Goal: Entertainment & Leisure: Consume media (video, audio)

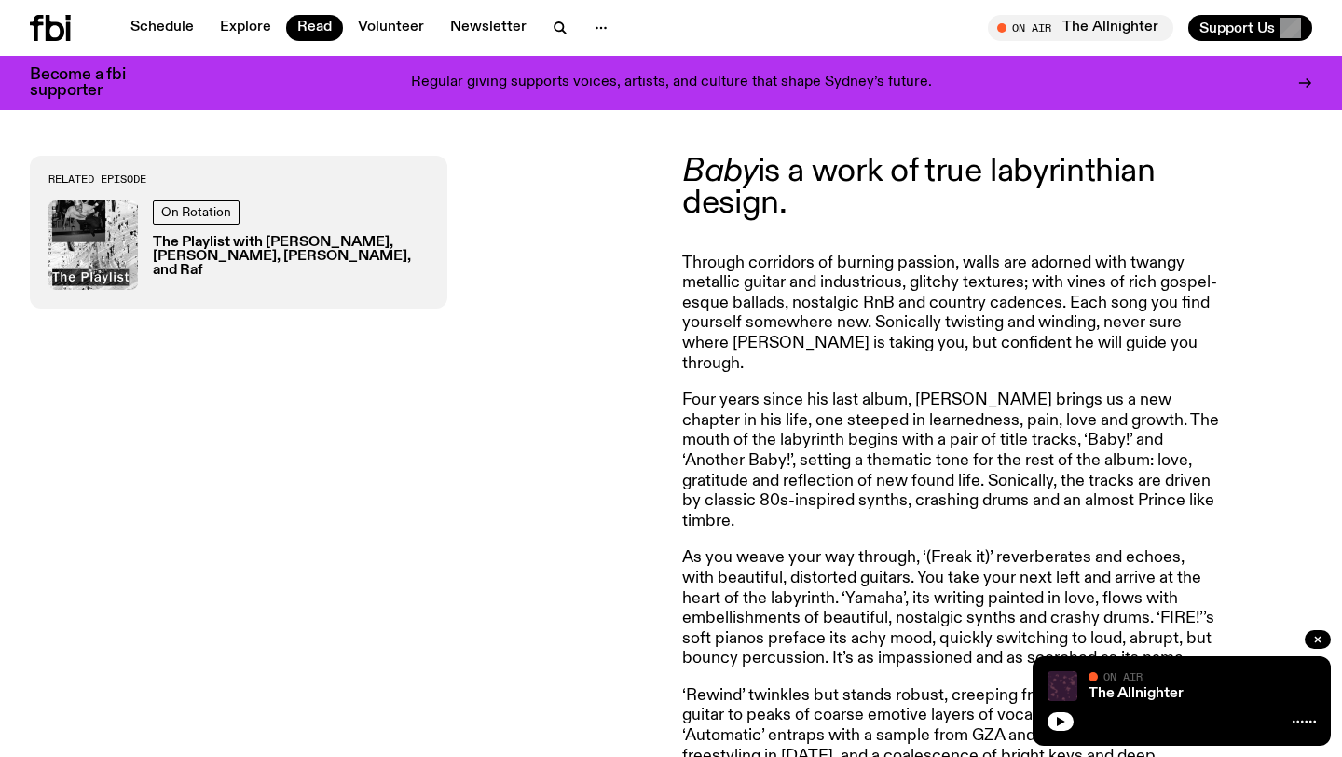
scroll to position [227, 0]
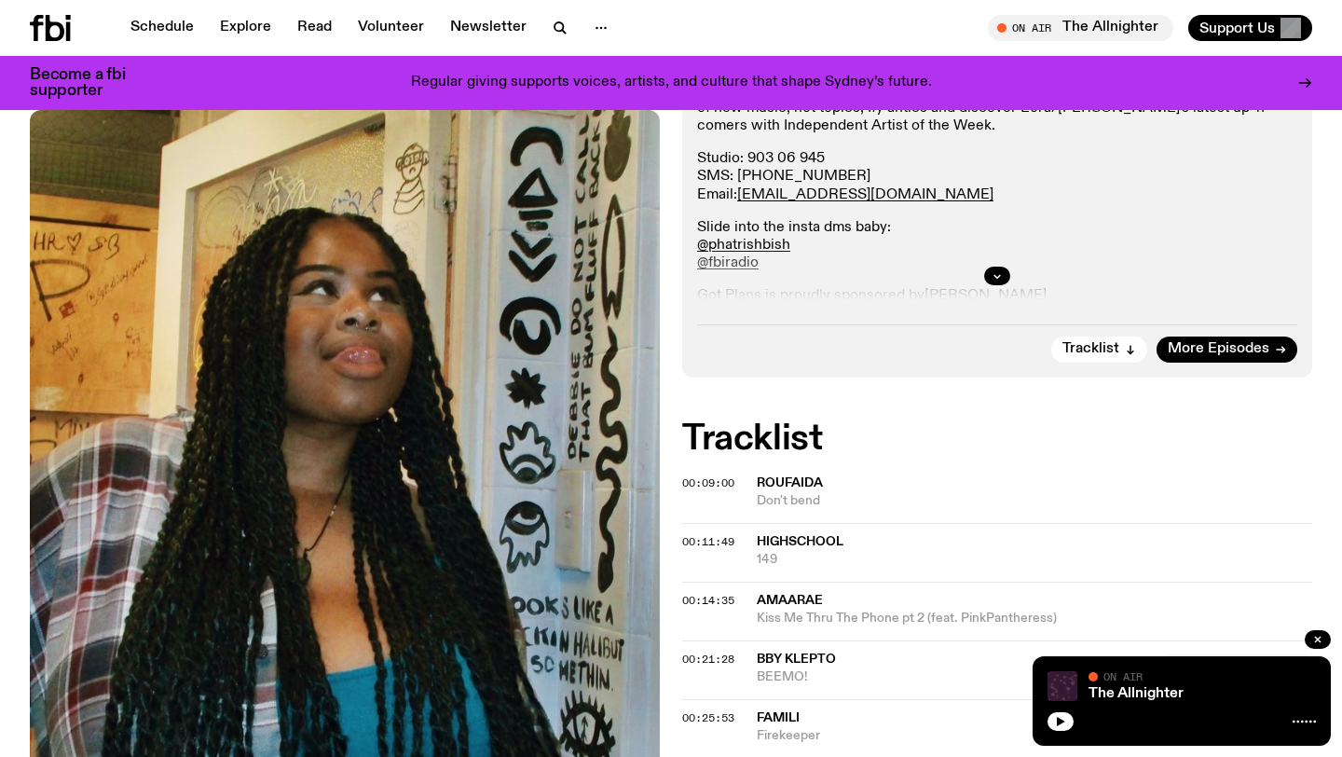
scroll to position [402, 0]
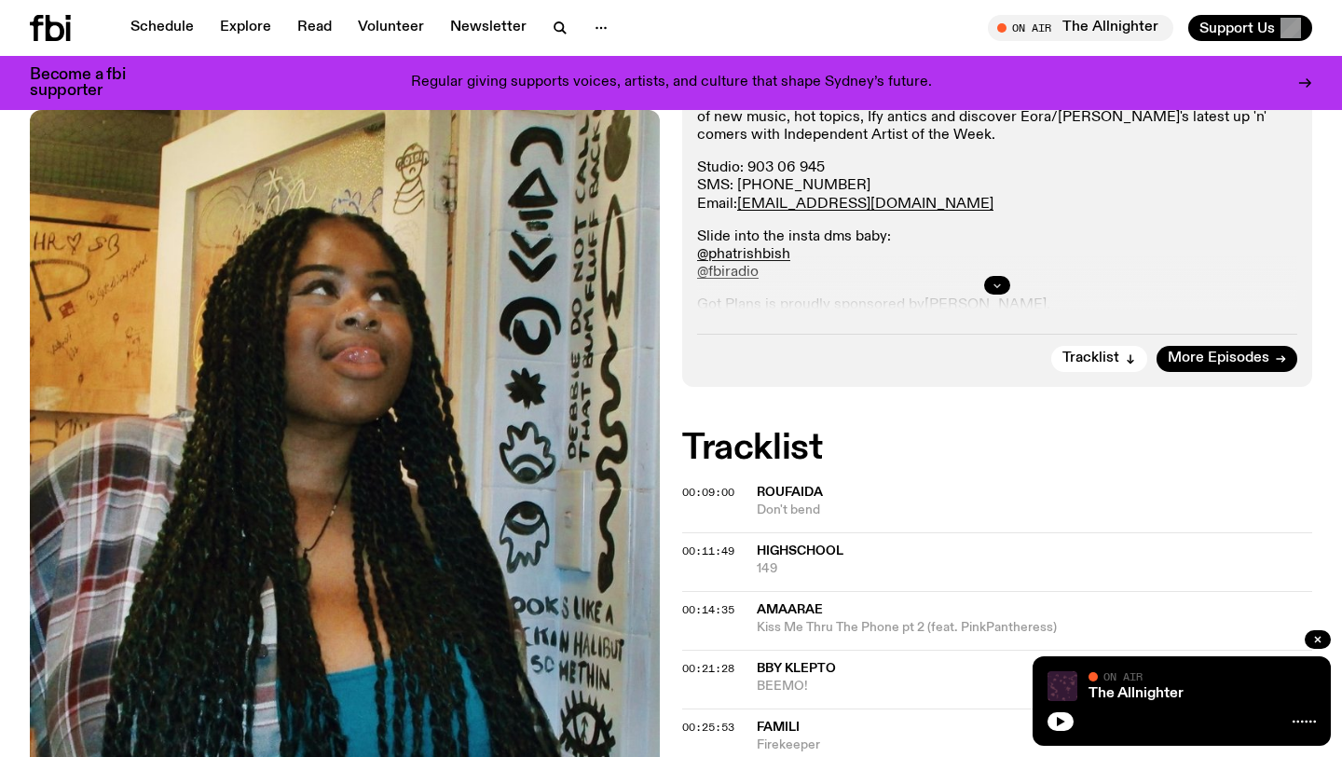
click at [997, 288] on icon "button" at bounding box center [997, 285] width 11 height 11
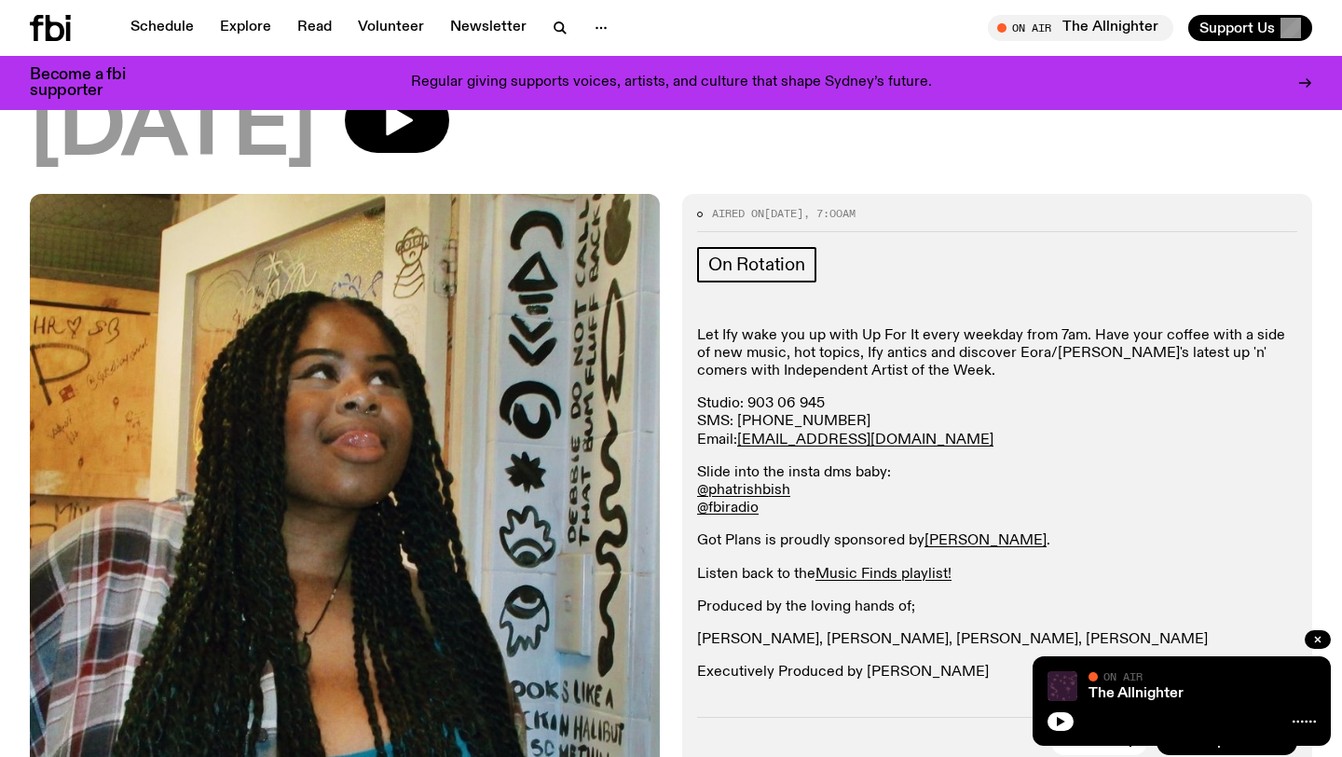
scroll to position [167, 0]
click at [1310, 638] on button "button" at bounding box center [1318, 639] width 26 height 19
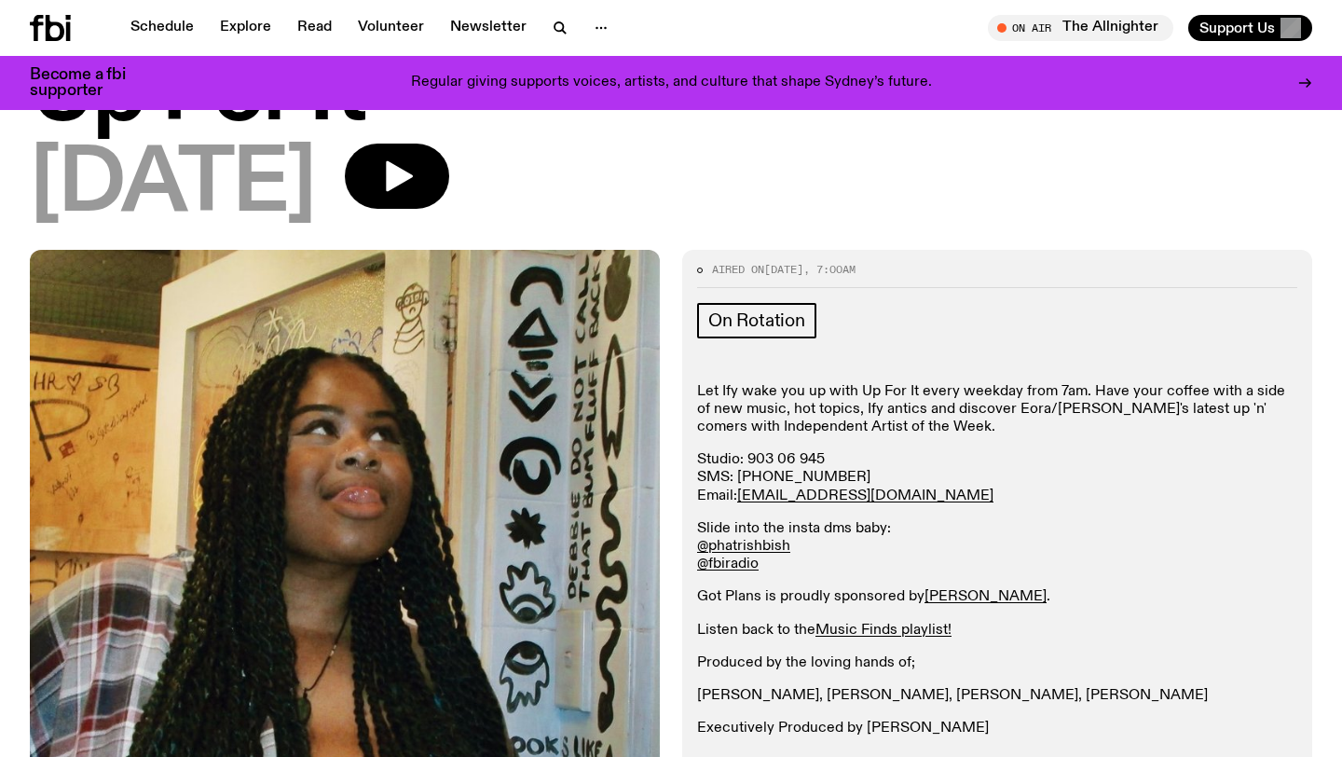
scroll to position [109, 0]
click at [416, 168] on icon "button" at bounding box center [396, 176] width 37 height 37
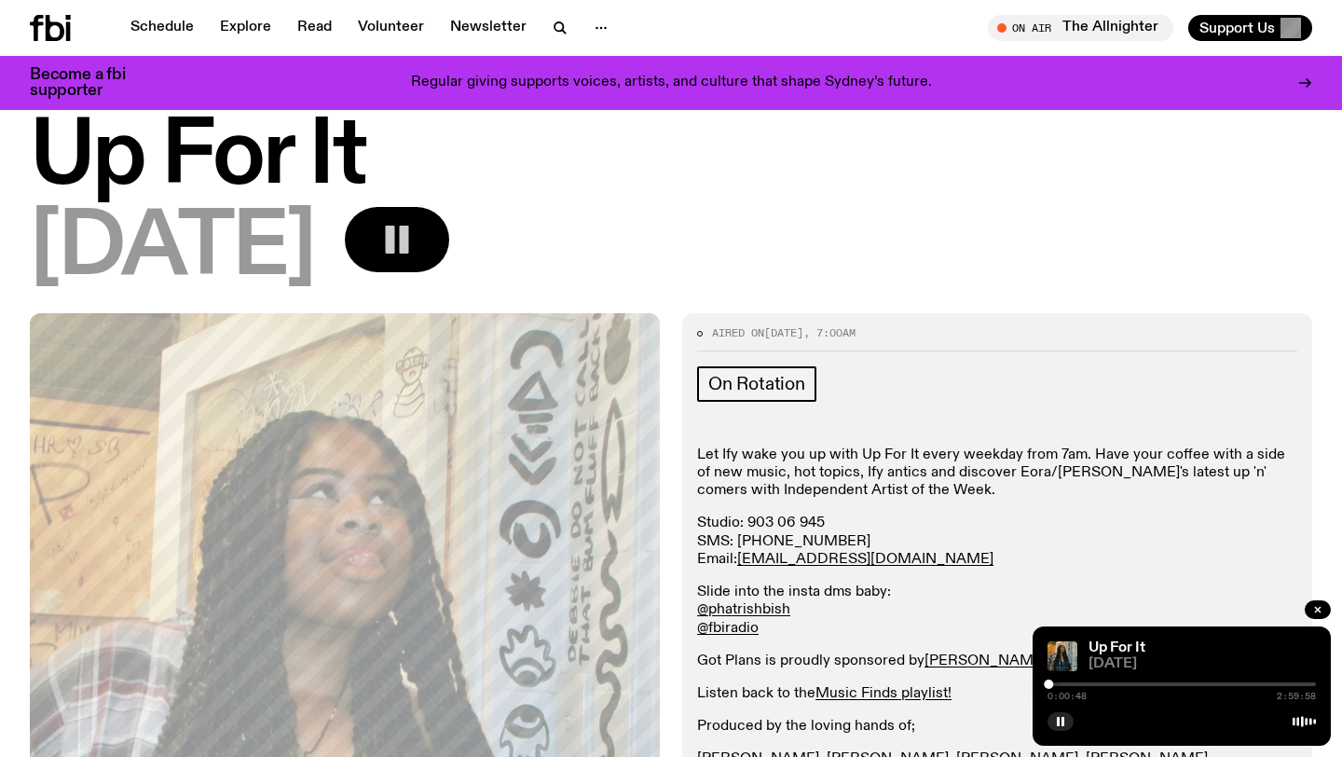
scroll to position [0, 0]
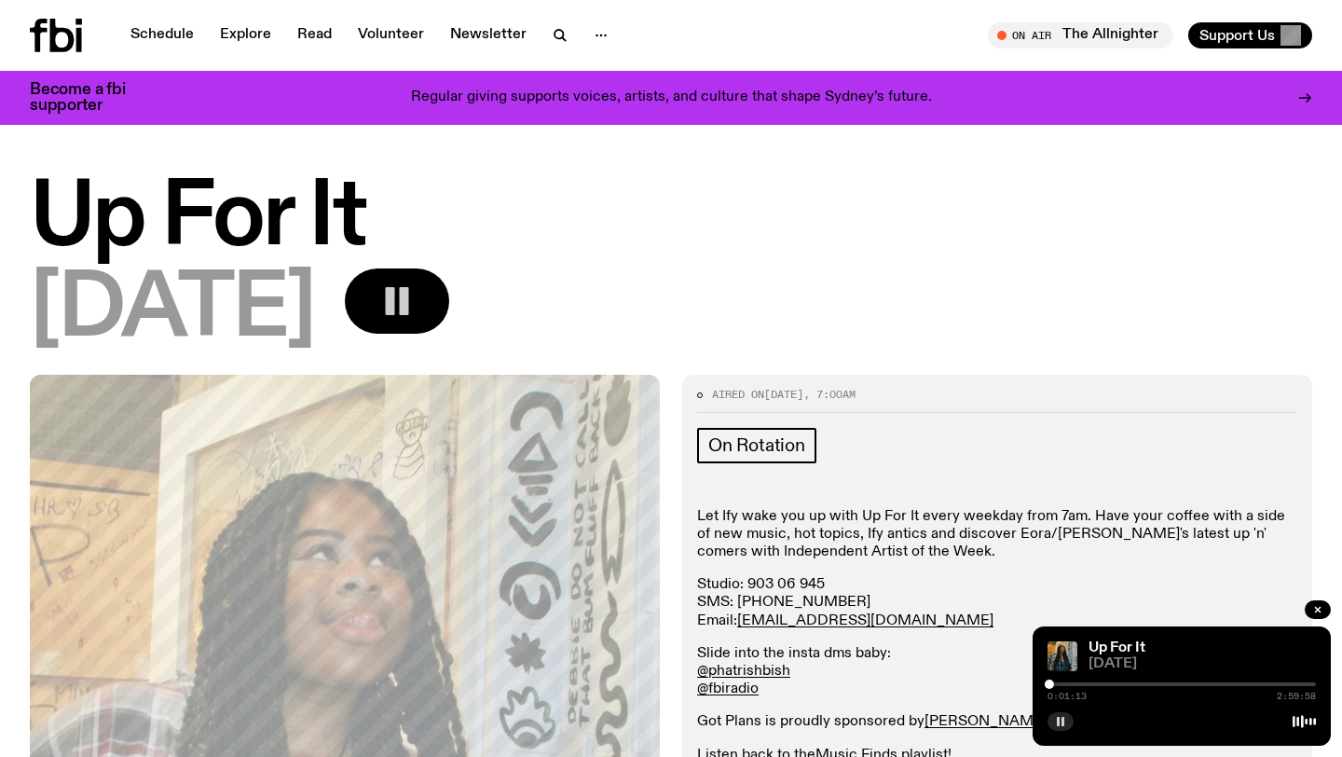
click at [1057, 721] on rect "button" at bounding box center [1058, 721] width 3 height 9
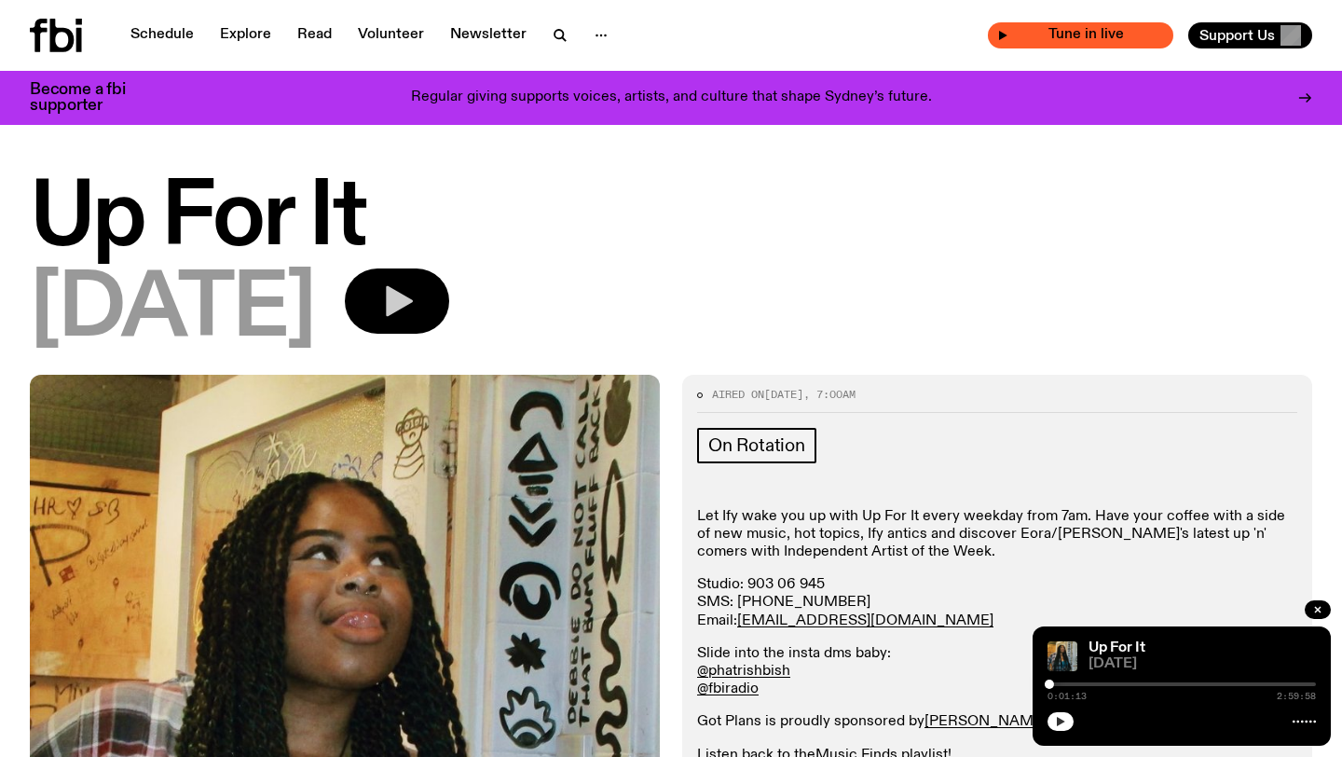
click at [1131, 44] on div "Tune in live" at bounding box center [1080, 35] width 185 height 26
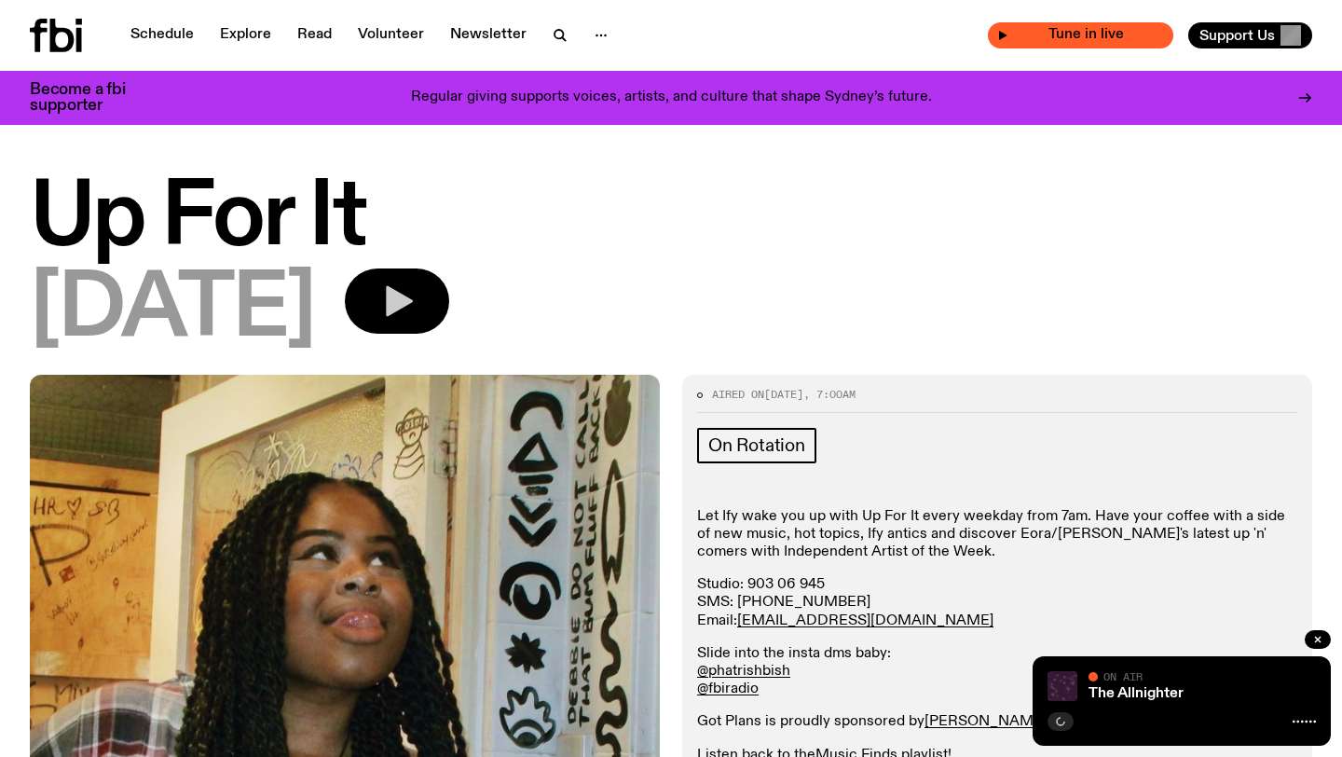
click at [1004, 35] on icon "button" at bounding box center [1003, 35] width 8 height 9
click at [1058, 724] on rect "button" at bounding box center [1058, 721] width 3 height 9
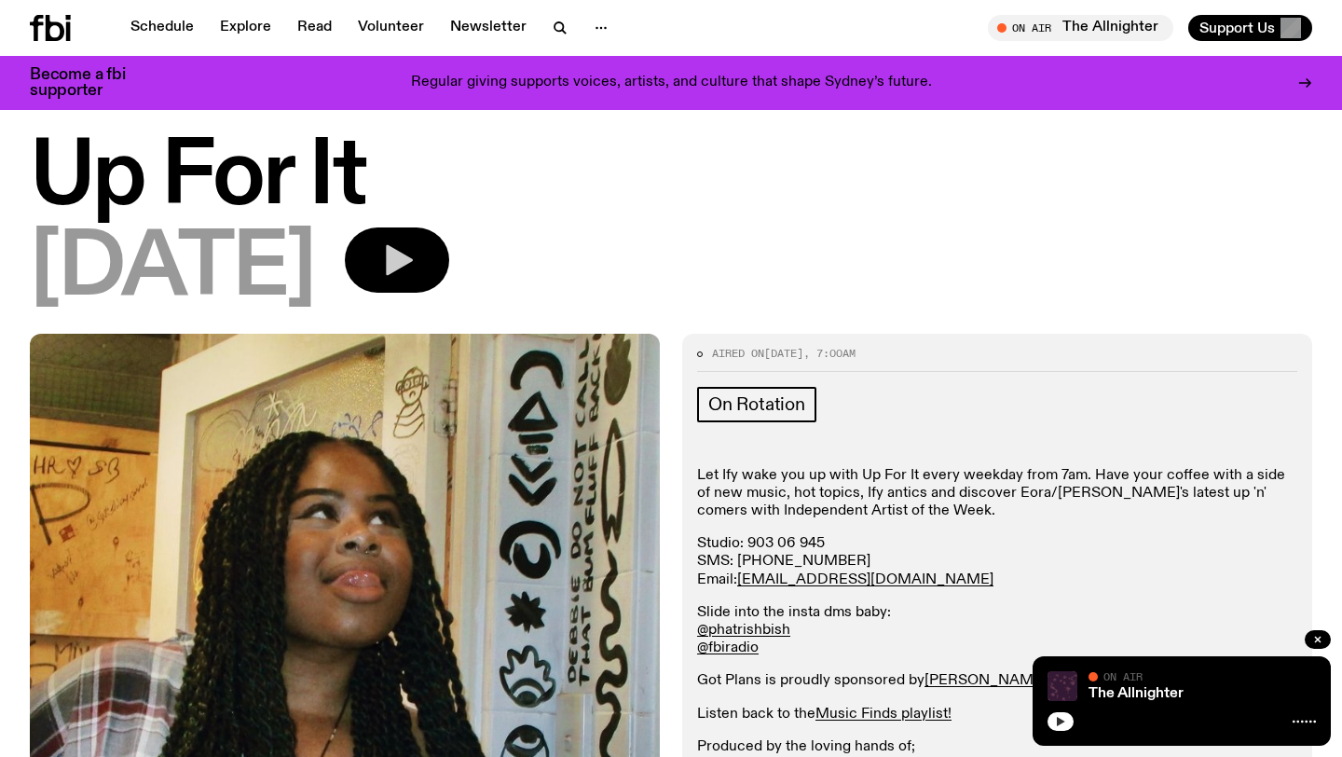
scroll to position [14, 0]
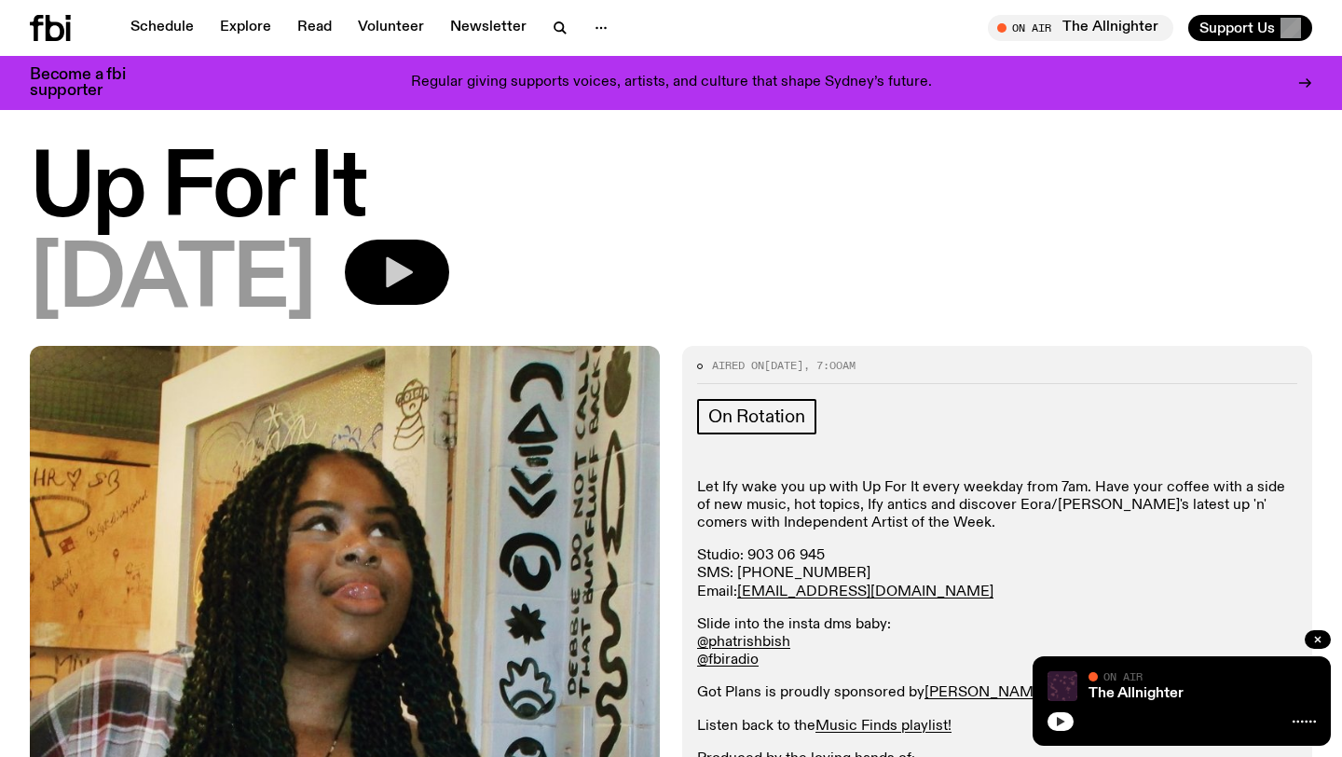
click at [416, 289] on icon "button" at bounding box center [396, 272] width 37 height 37
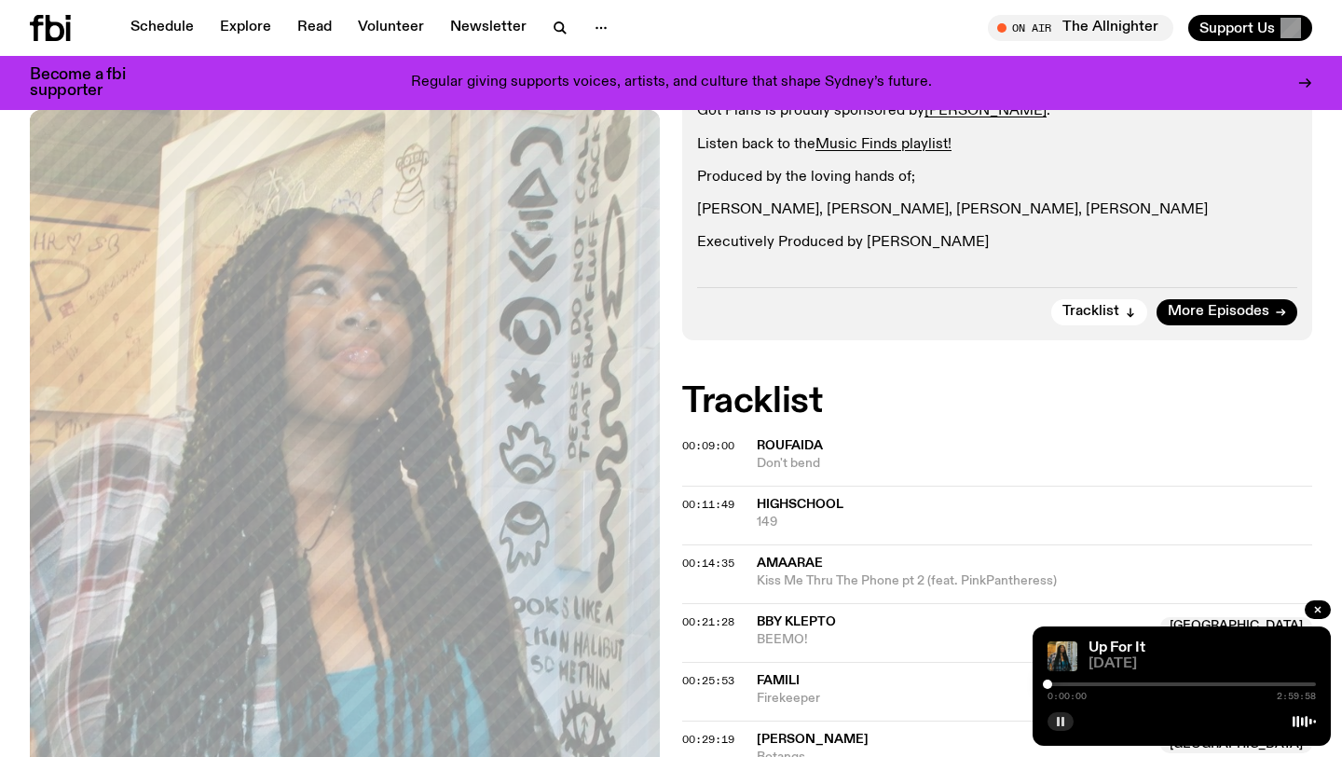
scroll to position [620, 0]
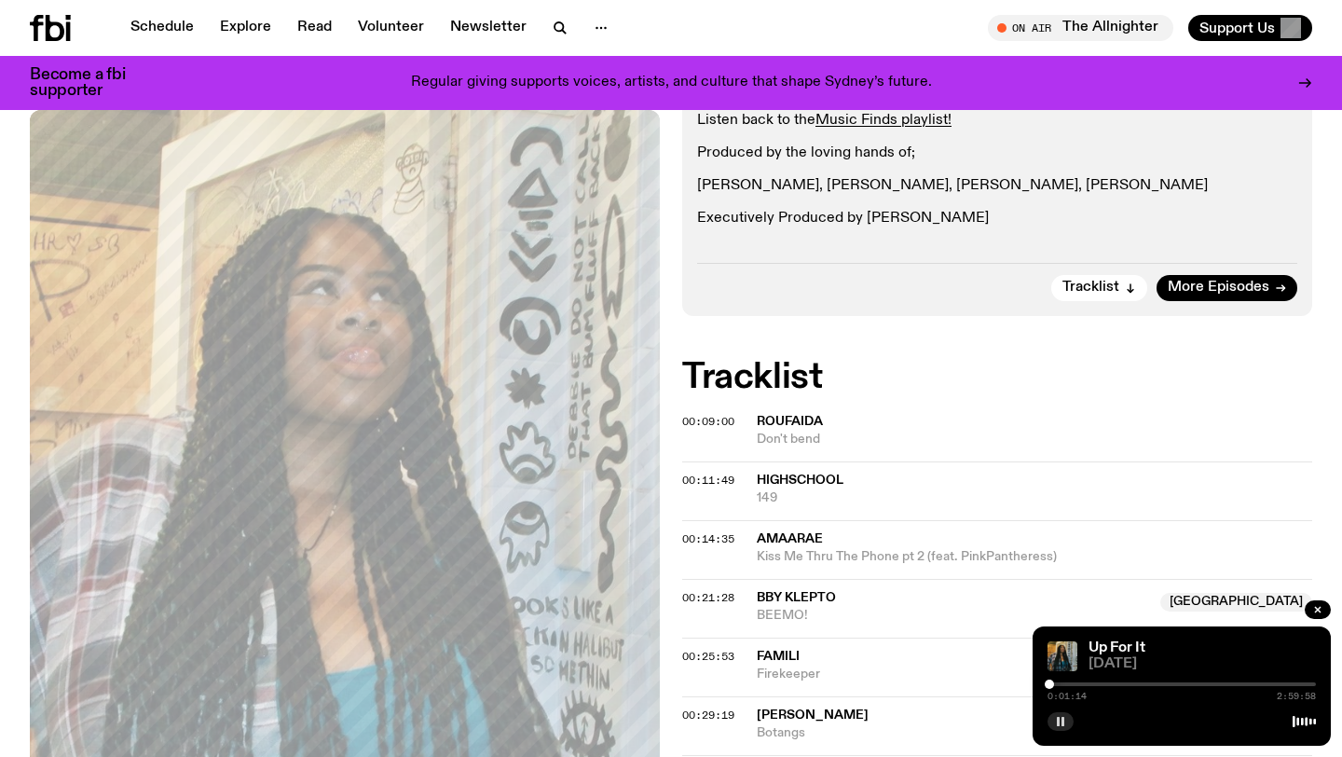
click at [1050, 684] on div at bounding box center [1049, 683] width 9 height 9
click at [1053, 684] on div at bounding box center [1049, 683] width 9 height 9
click at [1050, 684] on div at bounding box center [1053, 683] width 9 height 9
click at [1049, 684] on div at bounding box center [1050, 683] width 9 height 9
click at [1052, 684] on div at bounding box center [1052, 683] width 9 height 9
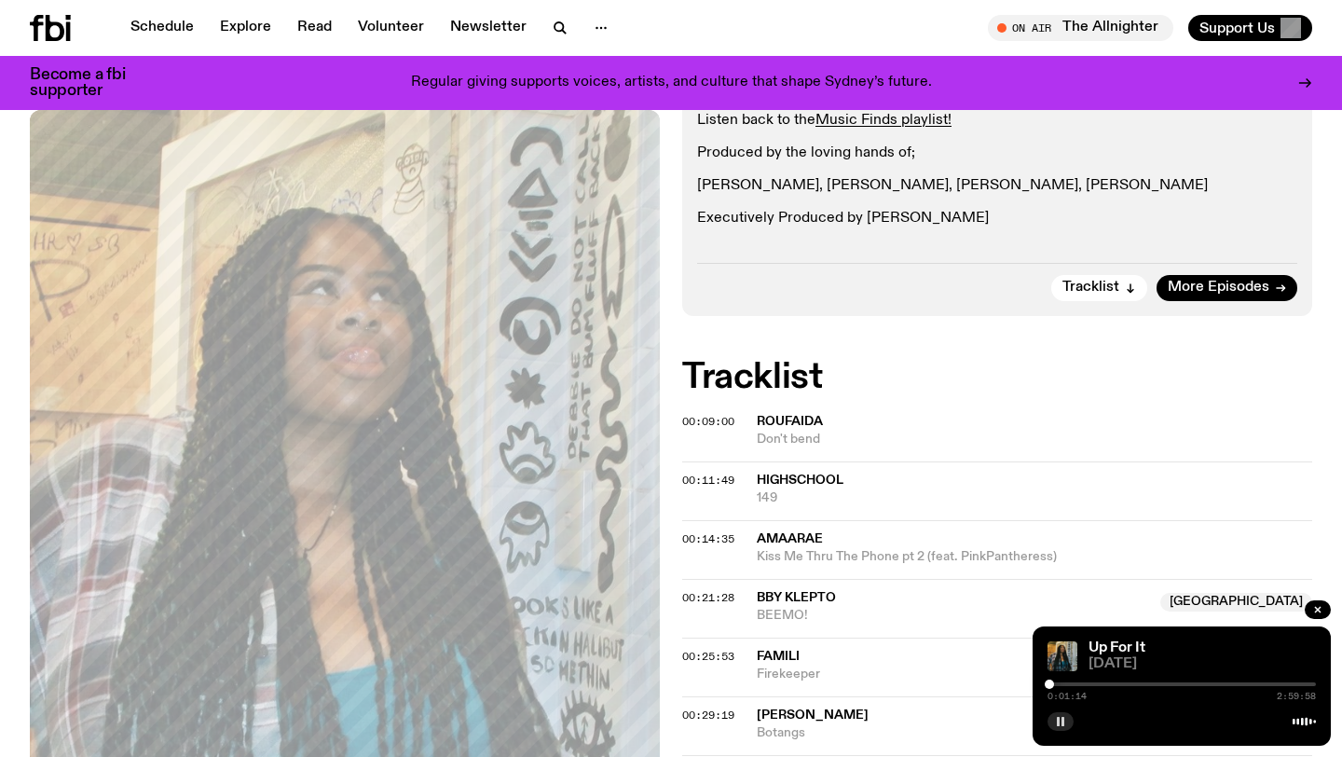
click at [1050, 682] on div at bounding box center [1049, 683] width 9 height 9
click at [1074, 721] on div at bounding box center [1182, 719] width 268 height 22
click at [1063, 721] on rect "button" at bounding box center [1063, 721] width 3 height 9
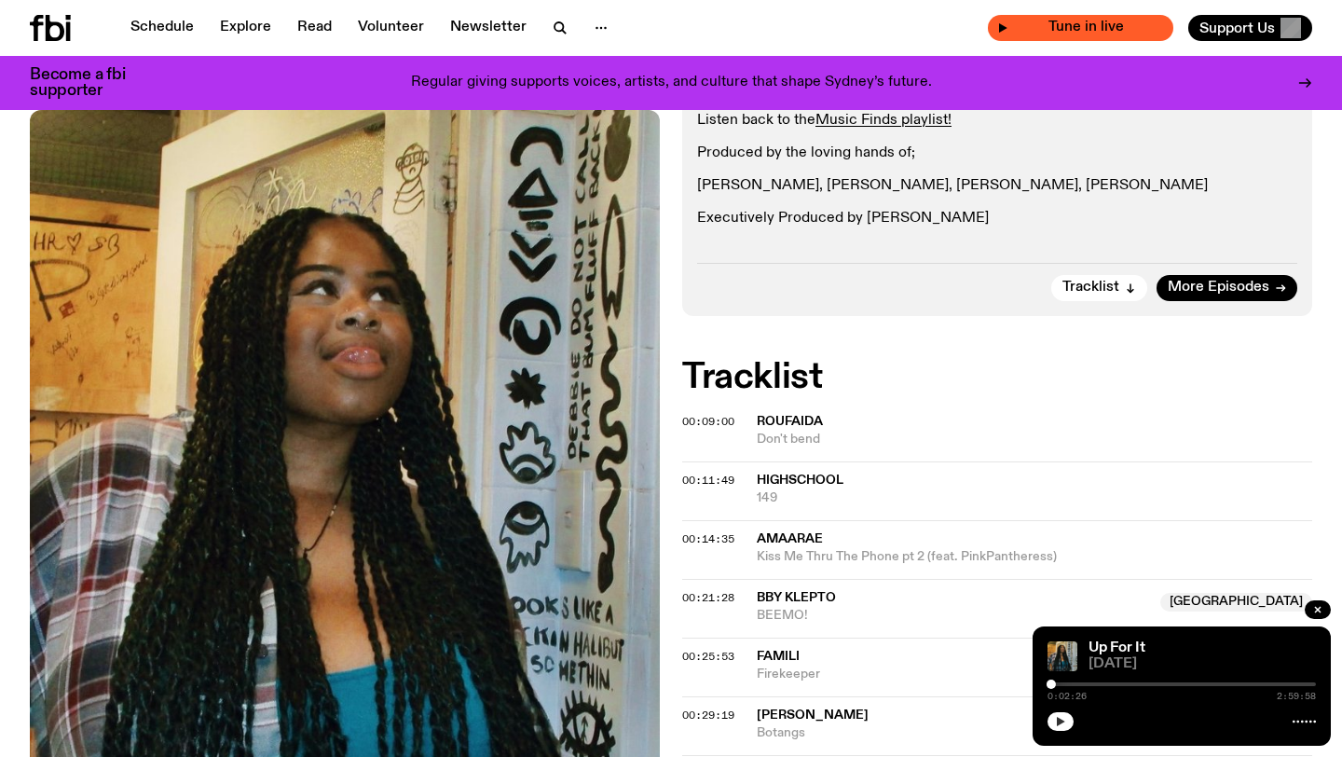
click at [1075, 27] on span "Tune in live" at bounding box center [1087, 28] width 156 height 14
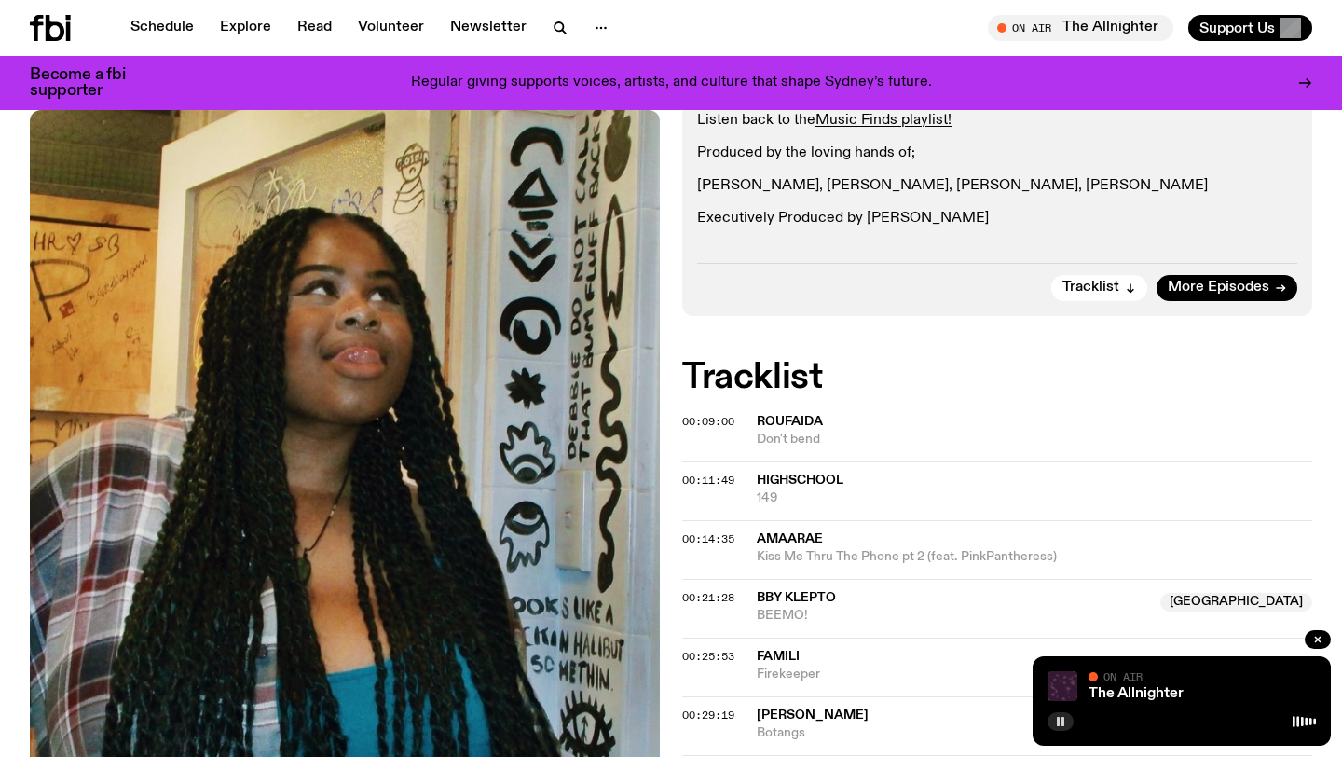
click at [1054, 723] on button "button" at bounding box center [1061, 721] width 26 height 19
